Goal: Navigation & Orientation: Find specific page/section

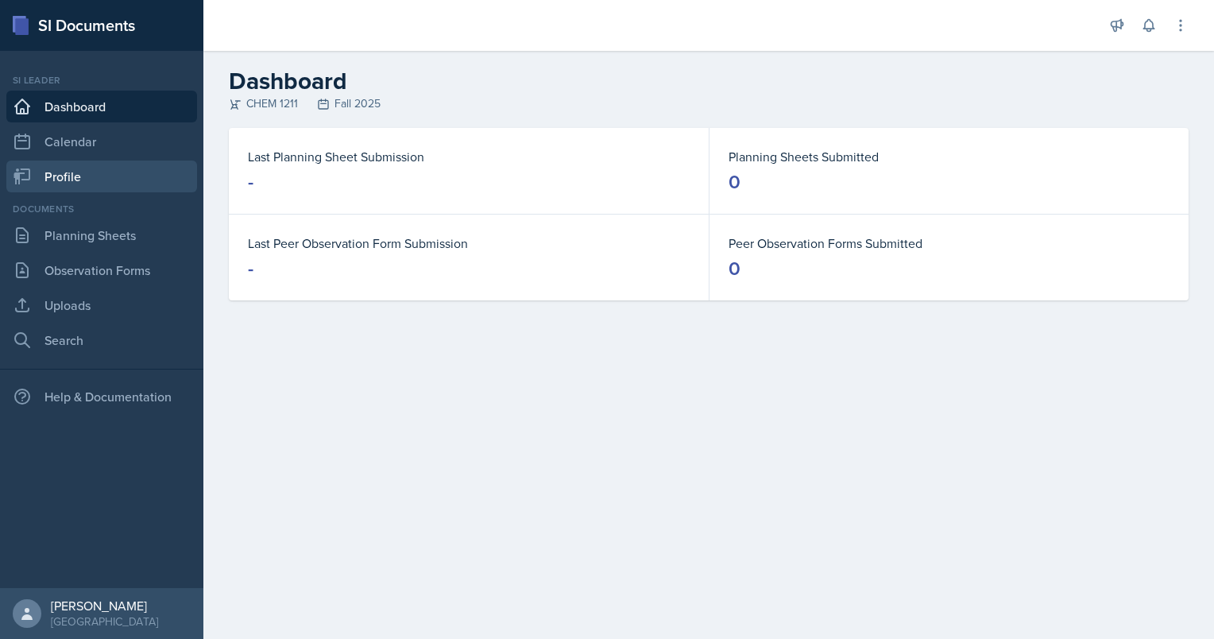
click at [105, 180] on link "Profile" at bounding box center [101, 177] width 191 height 32
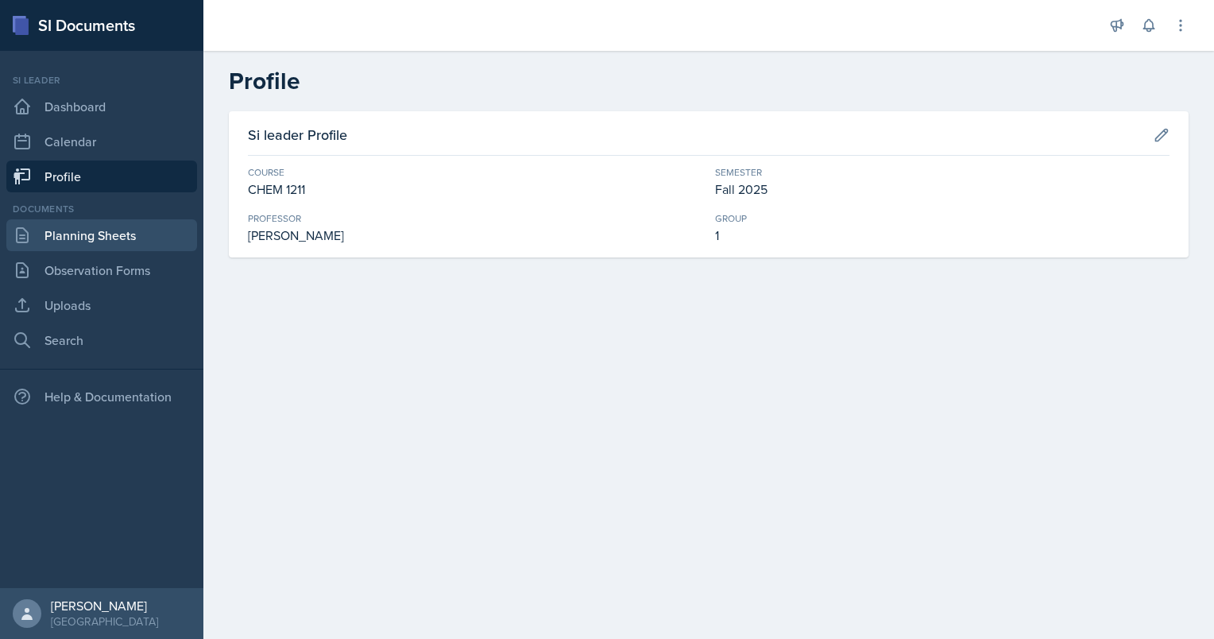
click at [14, 221] on link "Planning Sheets" at bounding box center [101, 235] width 191 height 32
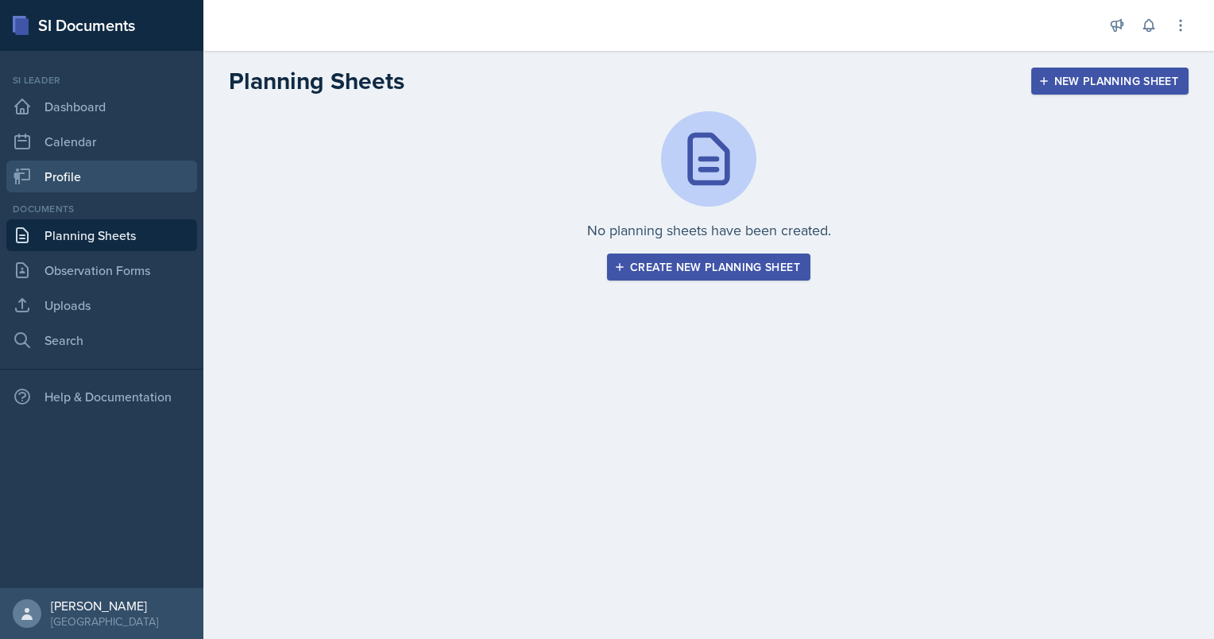
click at [83, 162] on link "Profile" at bounding box center [101, 177] width 191 height 32
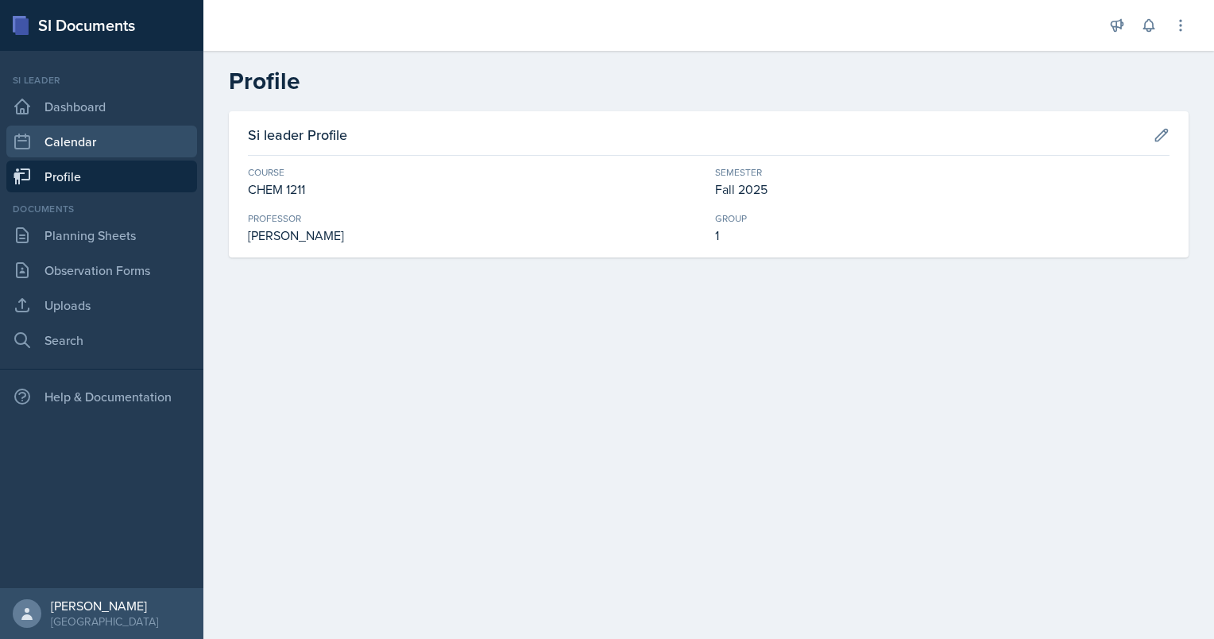
click at [100, 134] on link "Calendar" at bounding box center [101, 142] width 191 height 32
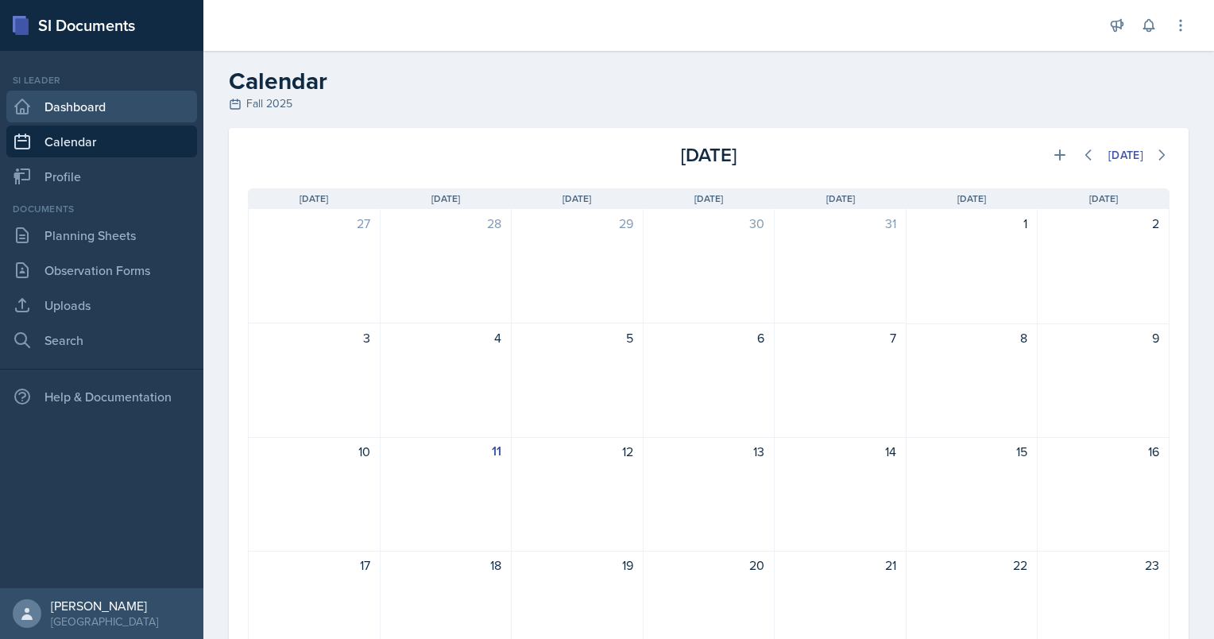
click at [113, 110] on link "Dashboard" at bounding box center [101, 107] width 191 height 32
